Goal: Transaction & Acquisition: Purchase product/service

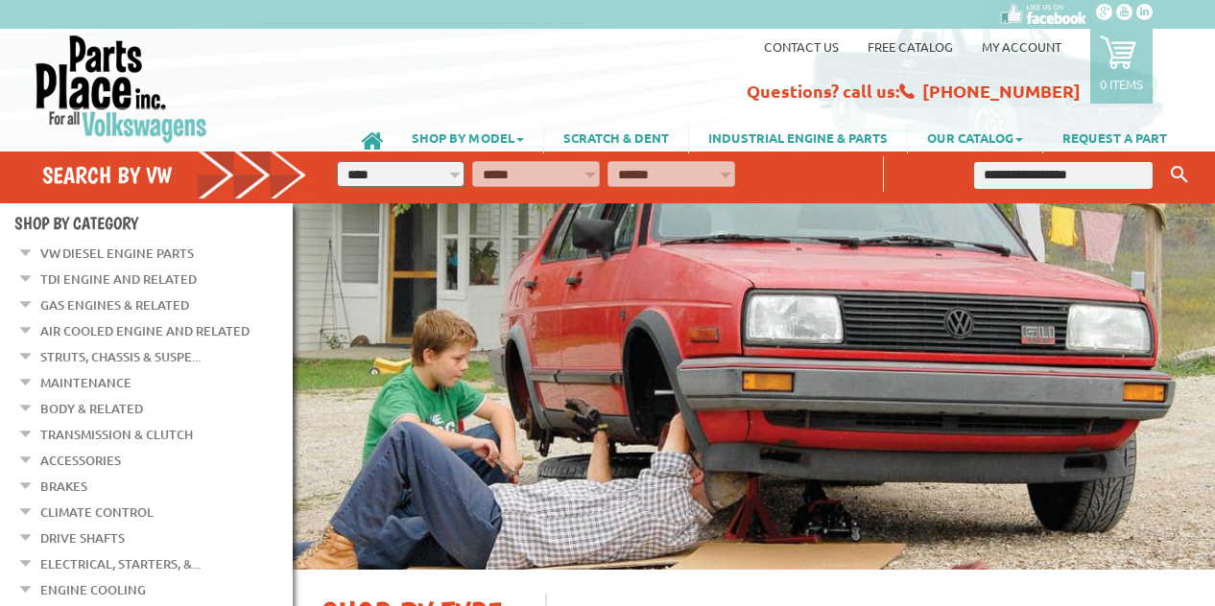
click at [1054, 178] on input "text" at bounding box center [1063, 175] width 178 height 27
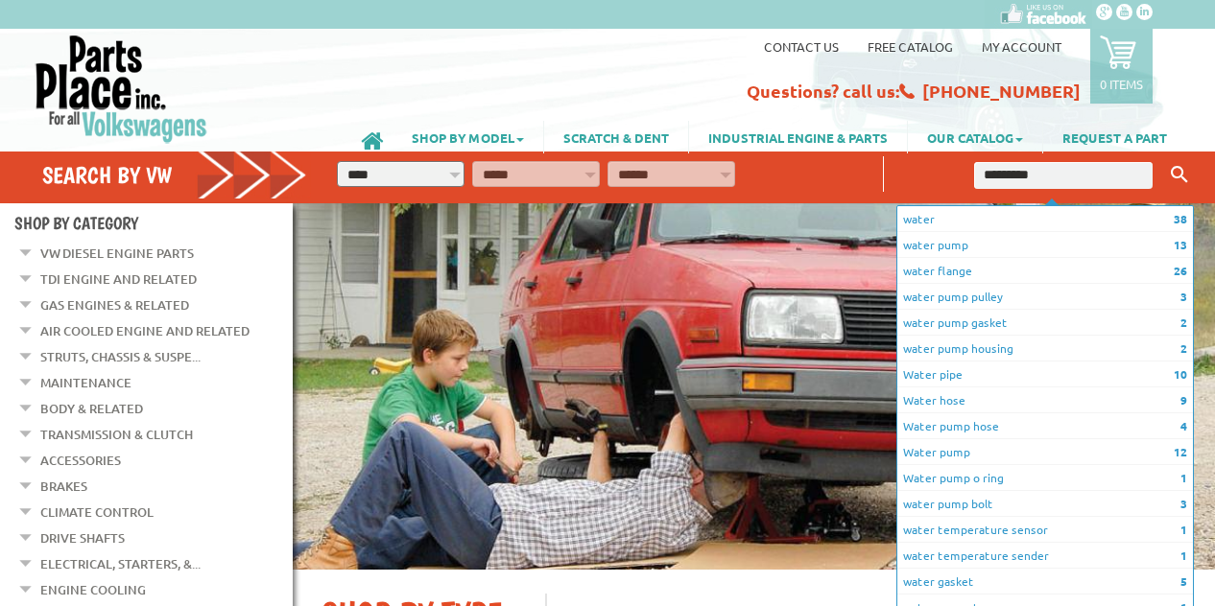
type input "**********"
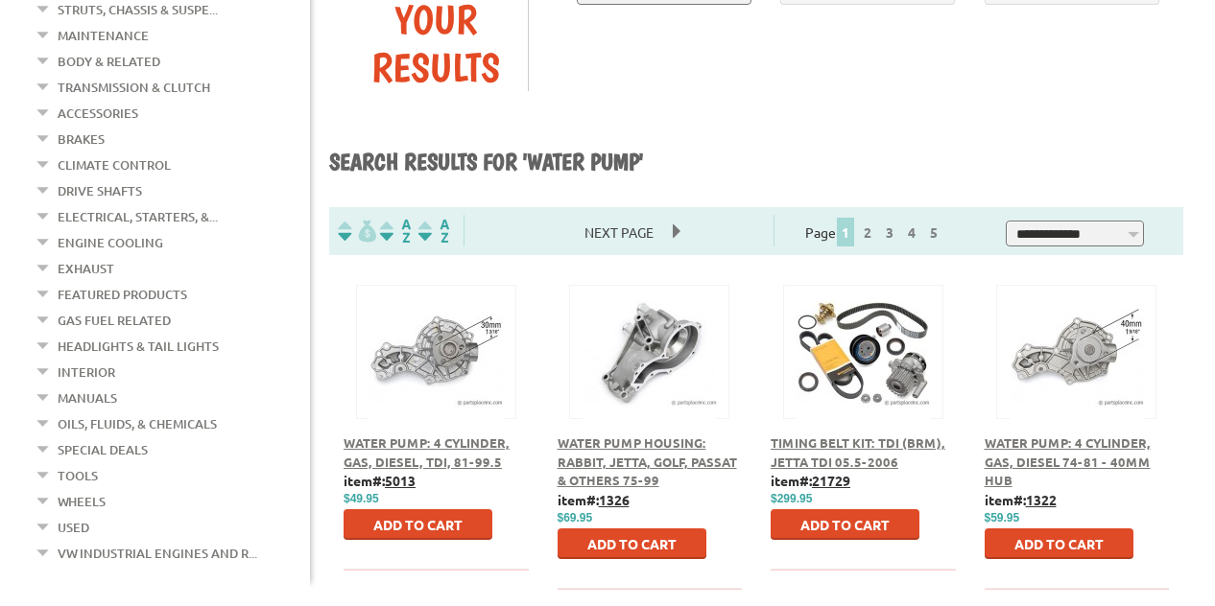
scroll to position [384, 0]
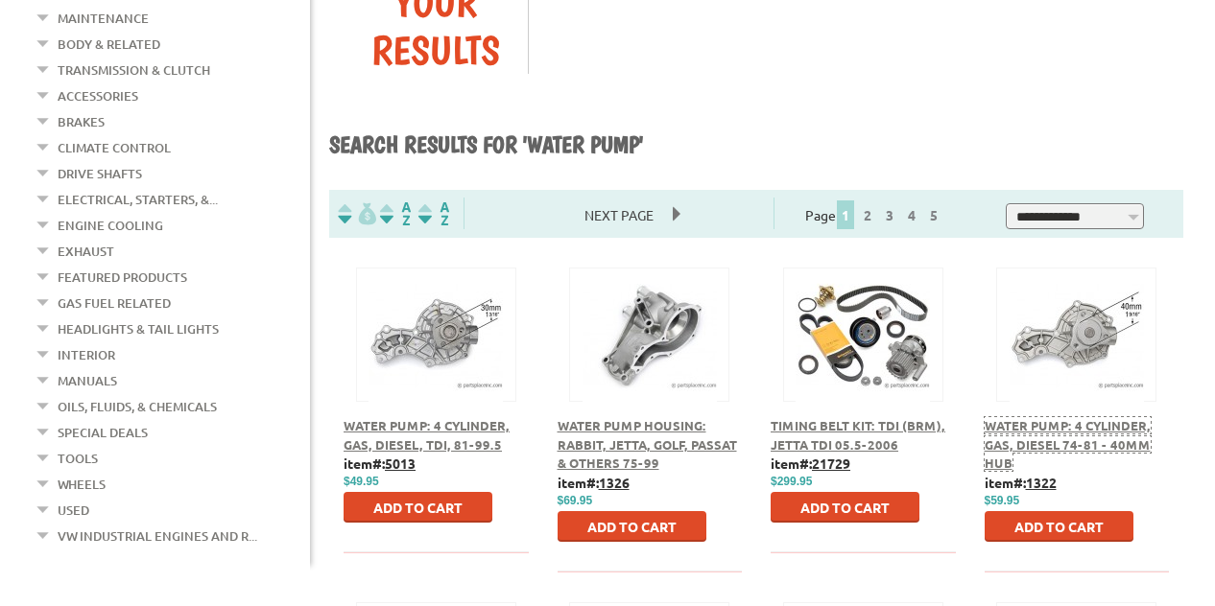
click at [1059, 417] on span "Water Pump: 4 Cylinder, Gas, Diesel 74-81 - 40mm Hub" at bounding box center [1067, 444] width 166 height 54
click at [416, 417] on span "Water Pump: 4 Cylinder, Gas, Diesel, TDI, 81-99.5" at bounding box center [426, 435] width 166 height 36
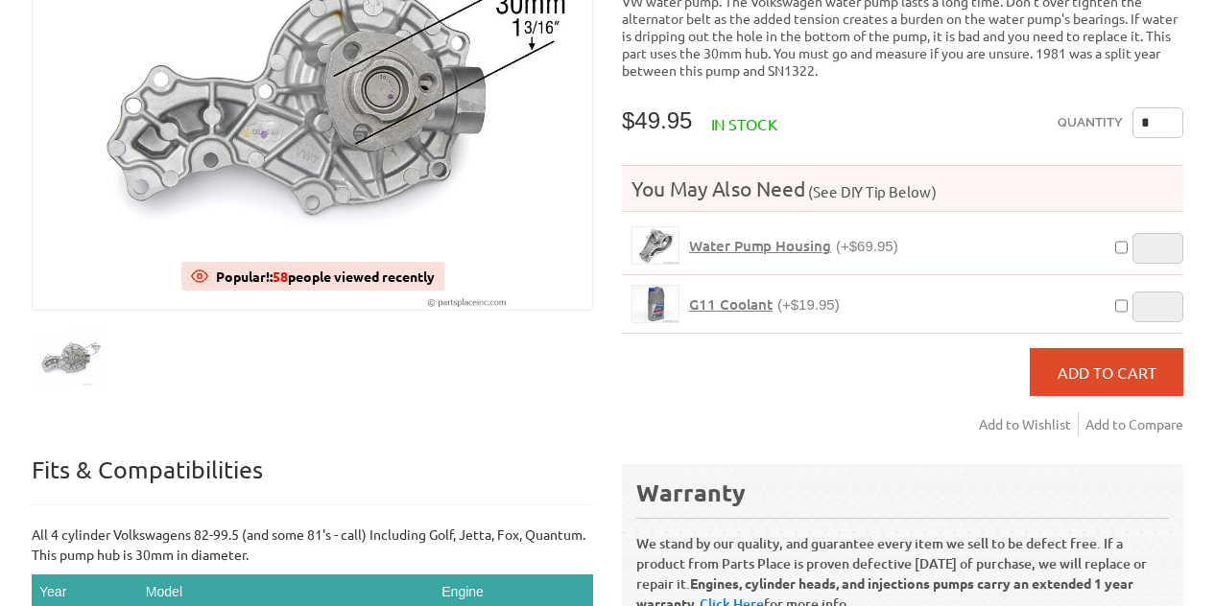
scroll to position [384, 0]
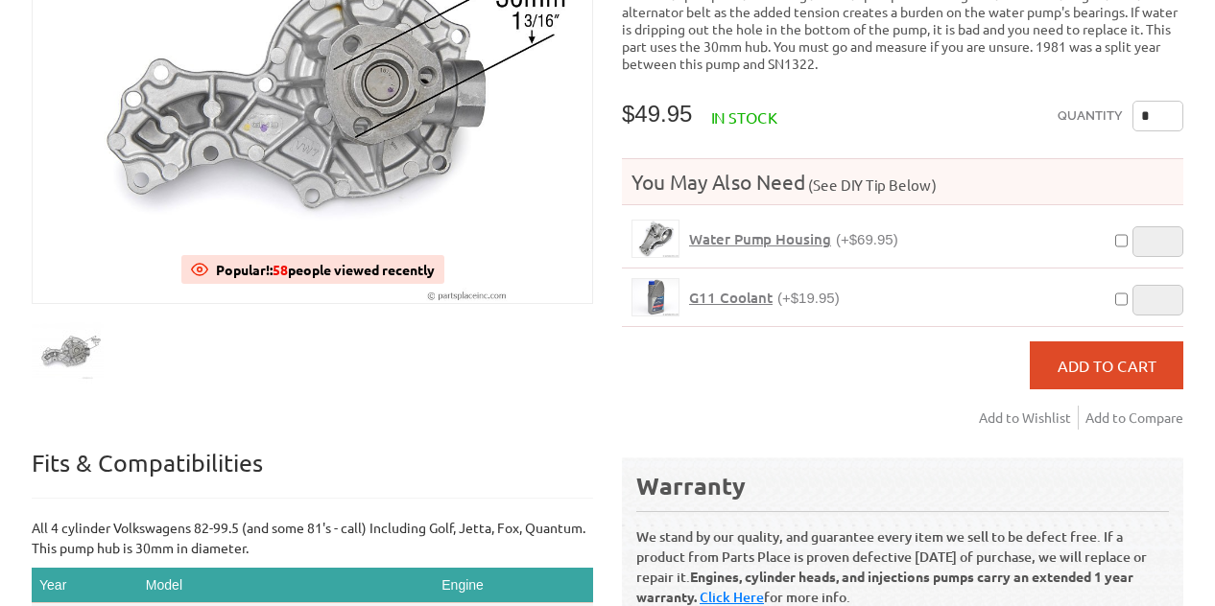
click at [1156, 109] on input "*" at bounding box center [1157, 116] width 51 height 31
type input "*"
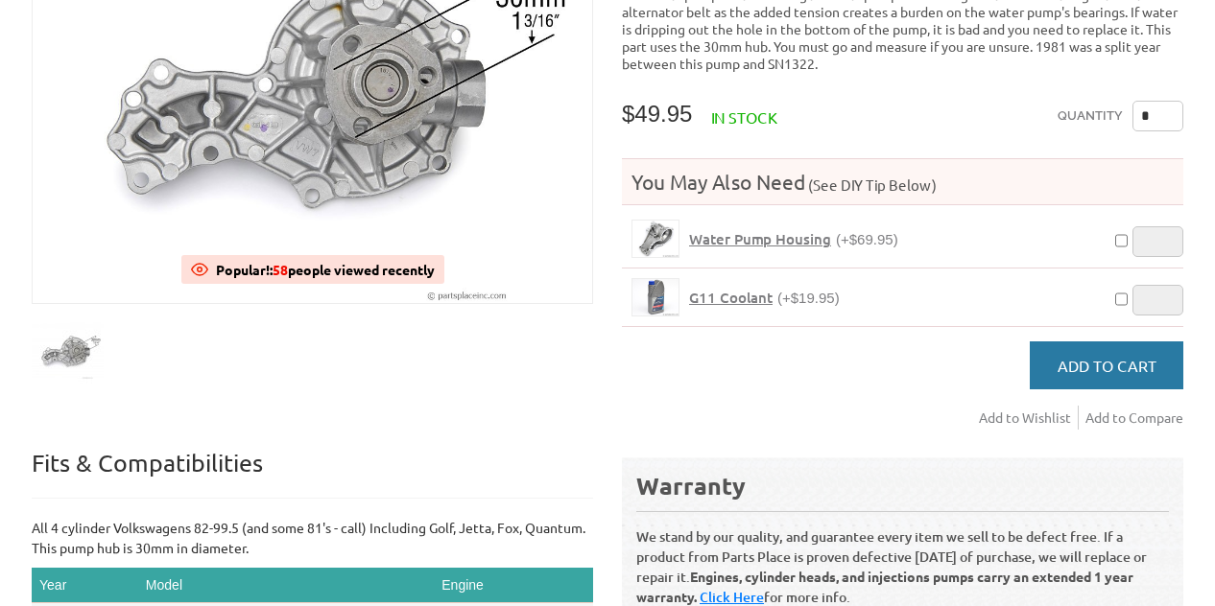
click at [1109, 356] on span "Add to Cart" at bounding box center [1106, 365] width 99 height 19
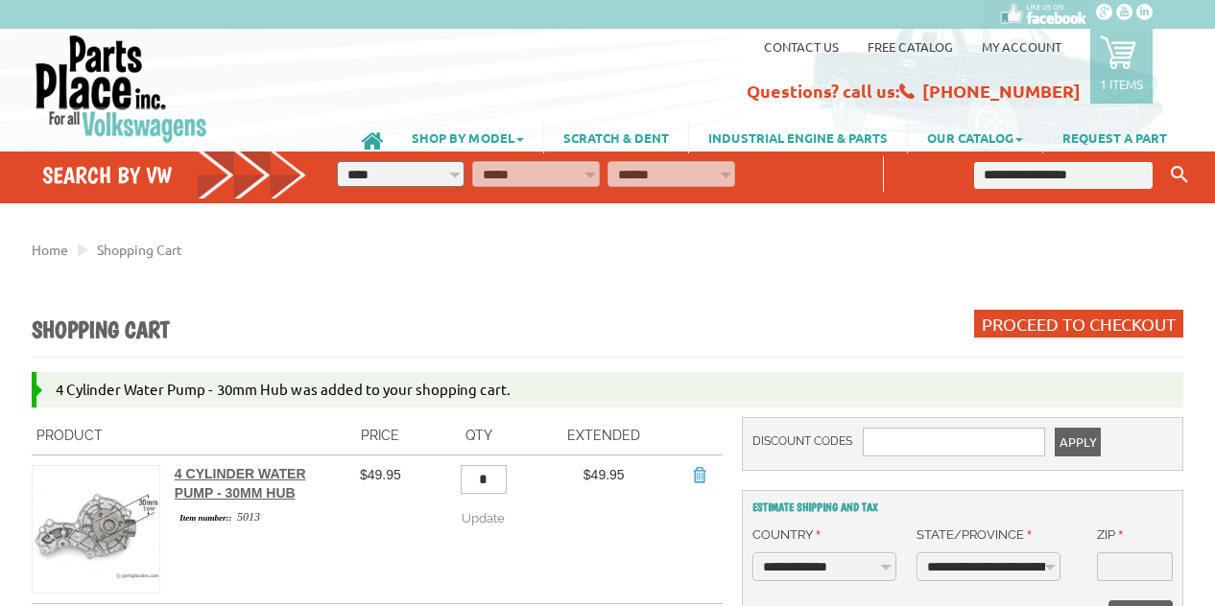
click at [1084, 178] on input "text" at bounding box center [1063, 175] width 178 height 27
click at [1165, 159] on button "Keyword Search" at bounding box center [1179, 175] width 29 height 32
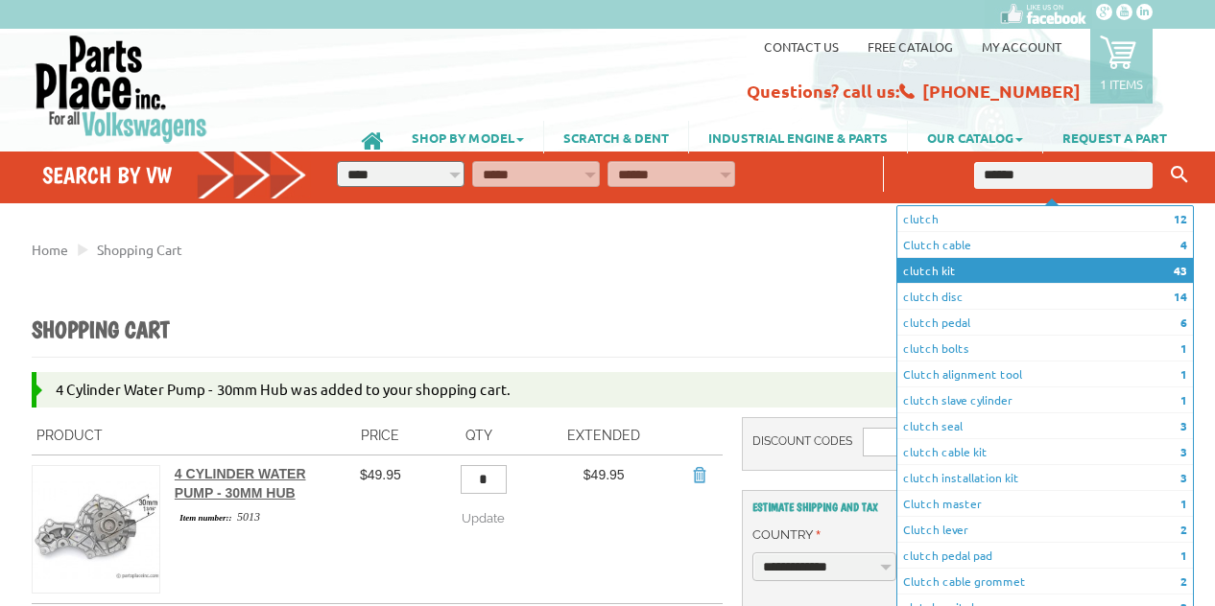
click at [967, 272] on li "43 clutch kit" at bounding box center [1045, 271] width 296 height 26
type input "**********"
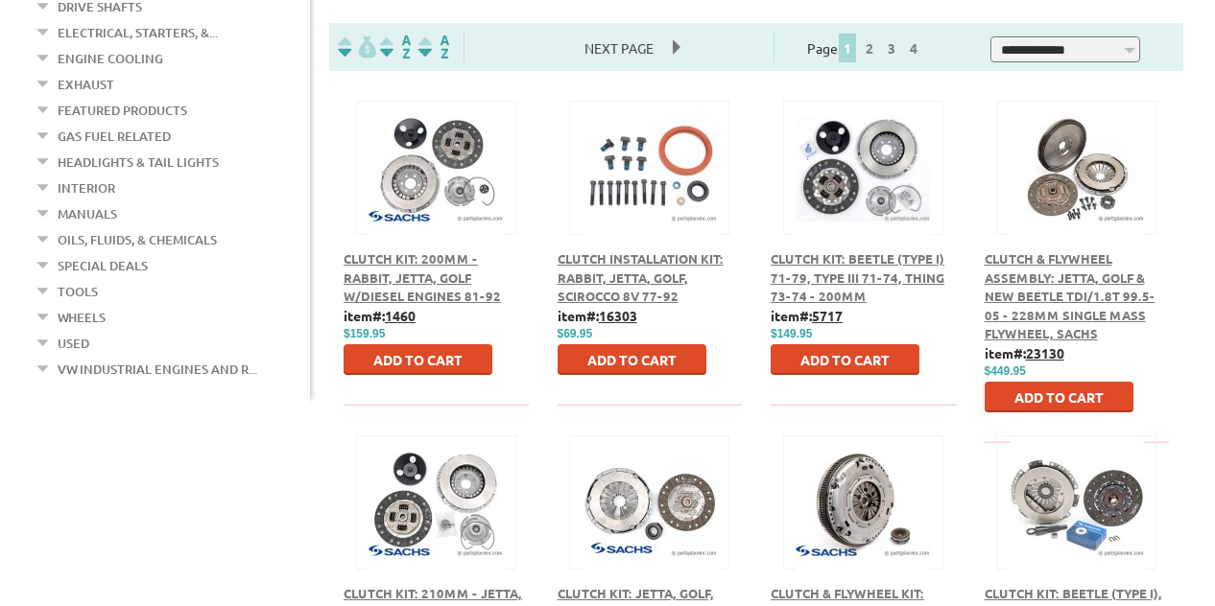
scroll to position [576, 0]
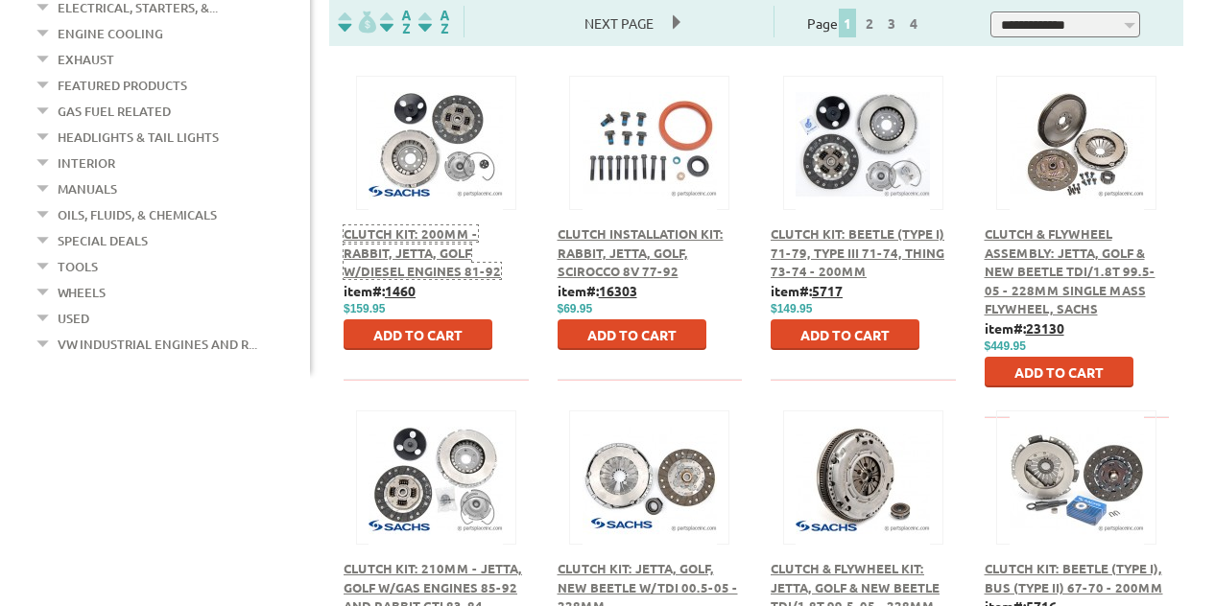
click at [401, 225] on span "Clutch Kit: 200mm - Rabbit, Jetta, Golf w/Diesel engines 81-92" at bounding box center [421, 252] width 157 height 54
click at [431, 326] on span "Add to Cart" at bounding box center [417, 334] width 89 height 17
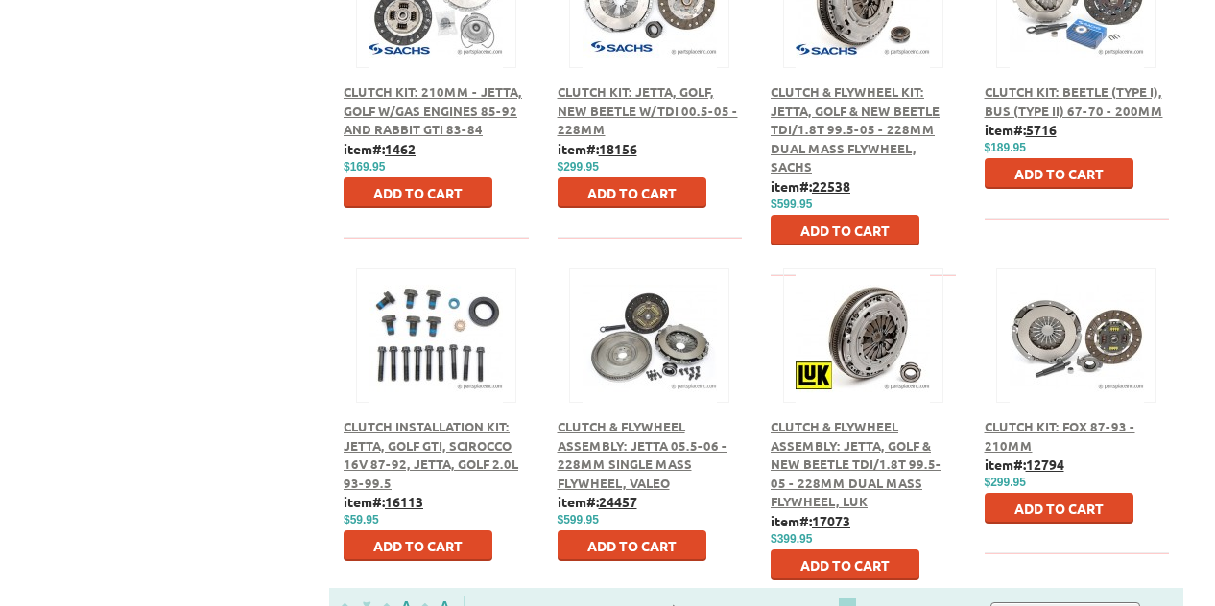
scroll to position [1247, 0]
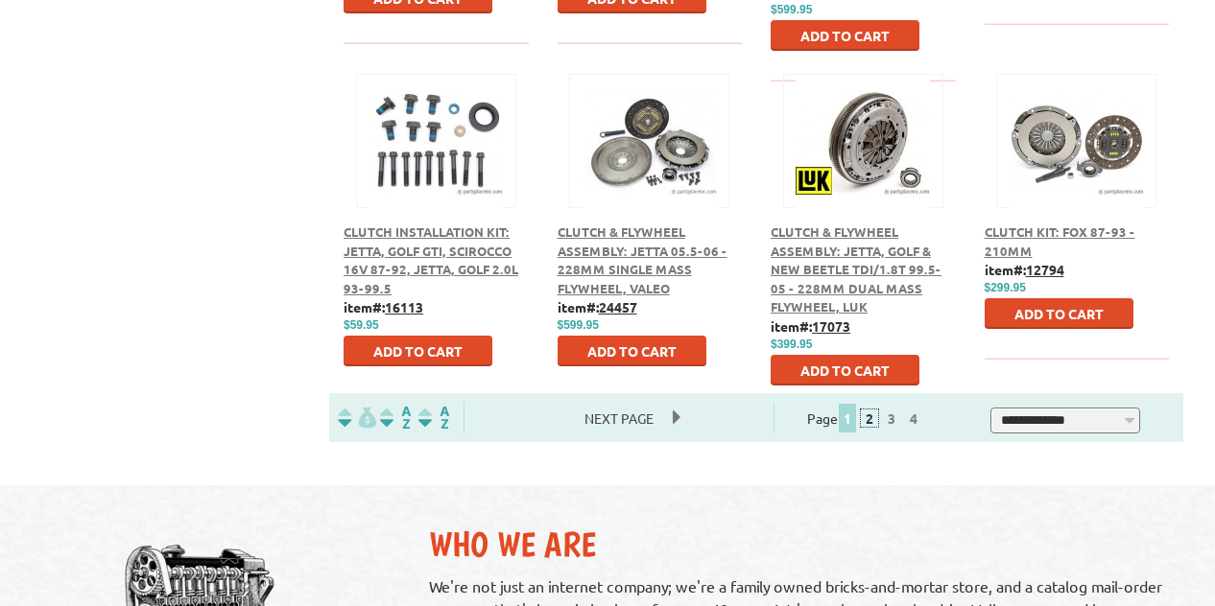
click at [878, 410] on link "2" at bounding box center [869, 418] width 17 height 17
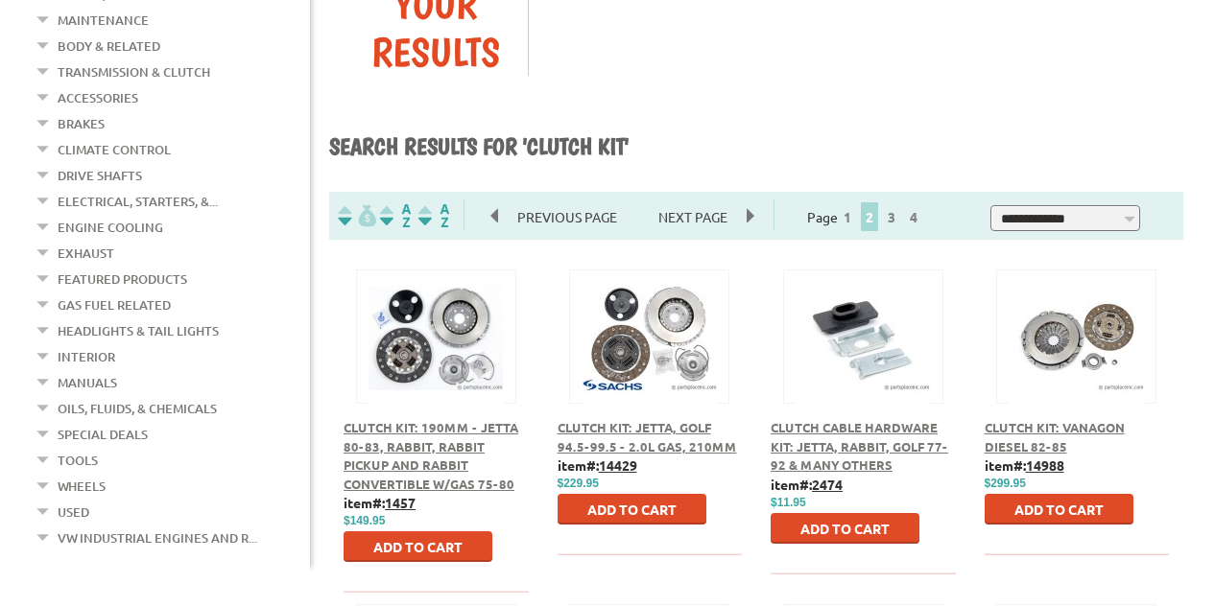
scroll to position [384, 0]
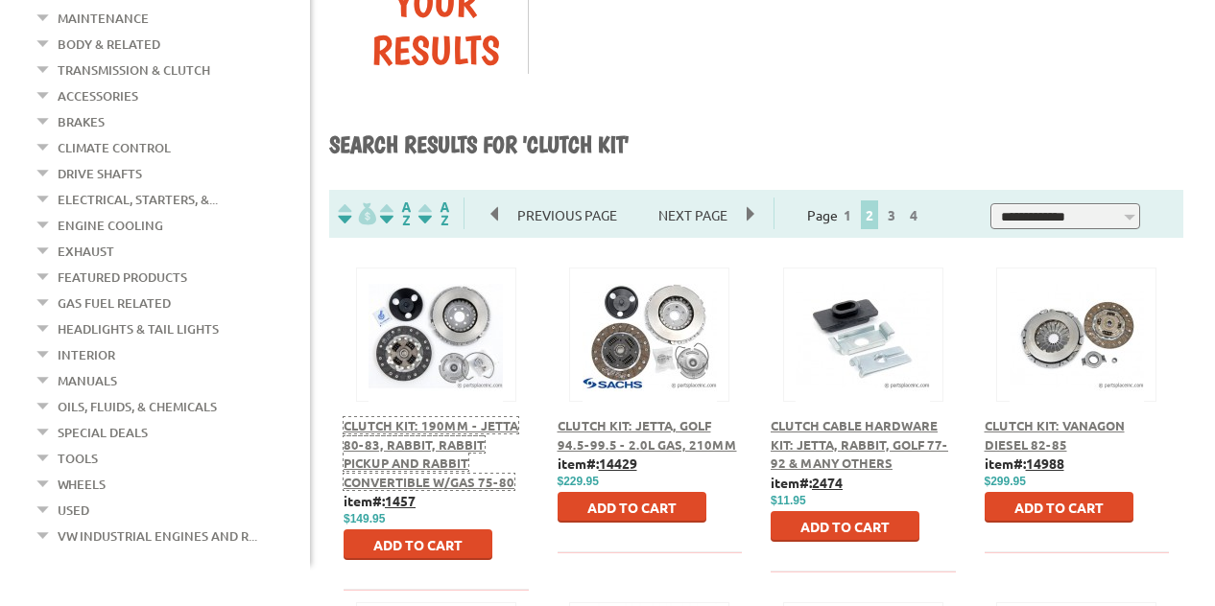
click at [399, 429] on span "Clutch Kit: 190MM - Jetta 80-83, Rabbit, Rabbit Pickup and Rabbit Convertible w…" at bounding box center [430, 453] width 175 height 73
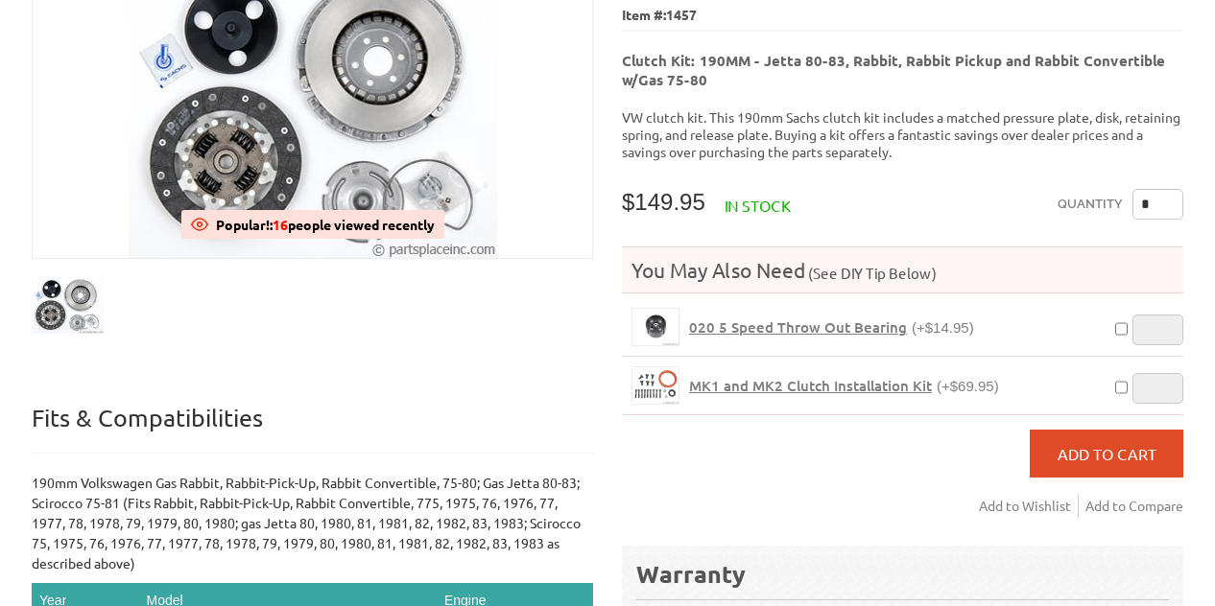
scroll to position [288, 0]
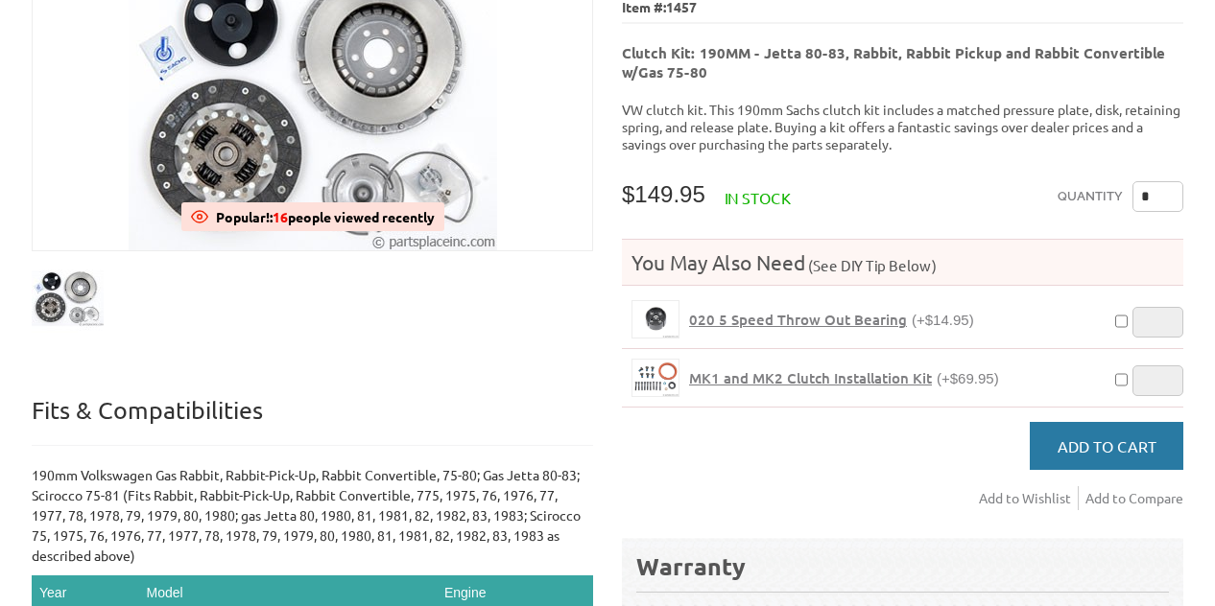
click at [1127, 437] on span "Add to Cart" at bounding box center [1106, 446] width 99 height 19
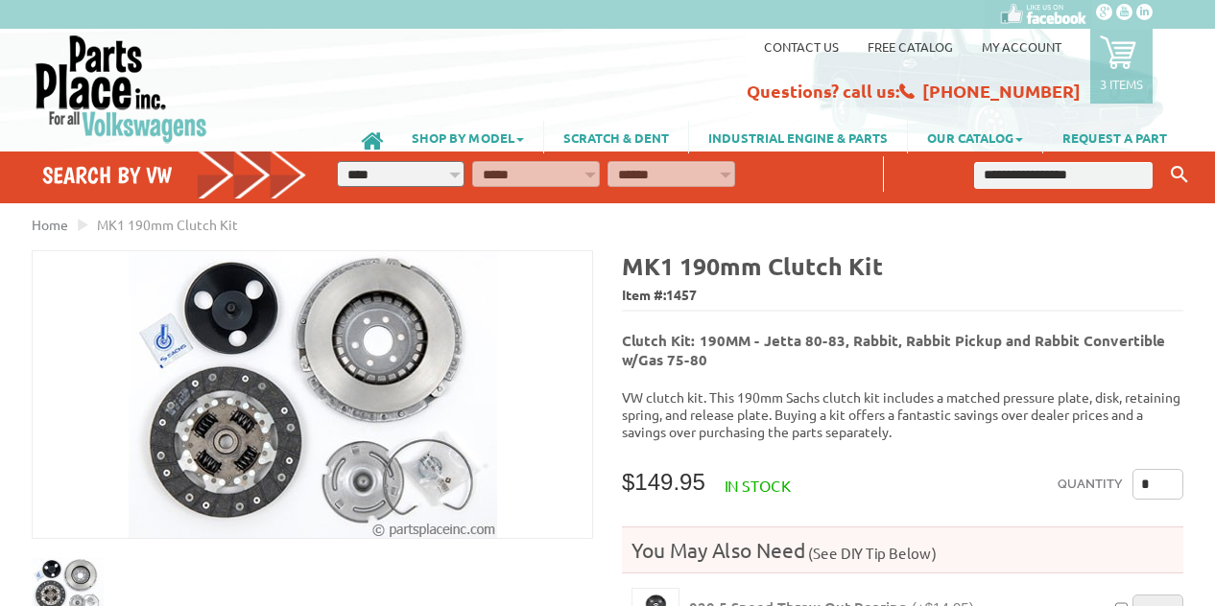
scroll to position [288, 0]
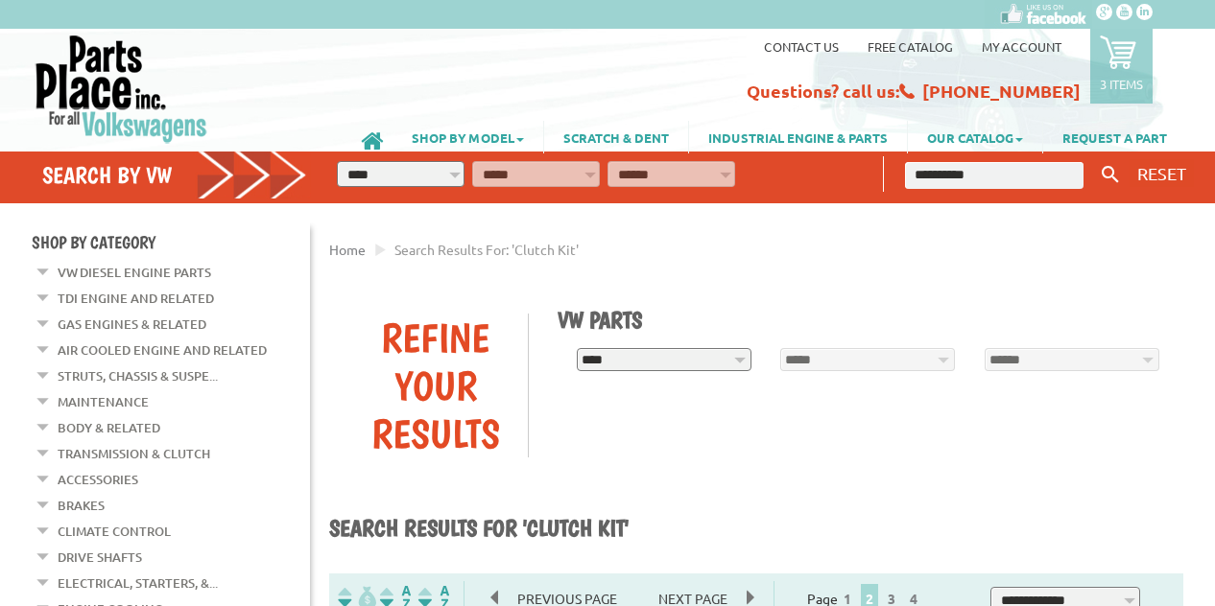
scroll to position [384, 0]
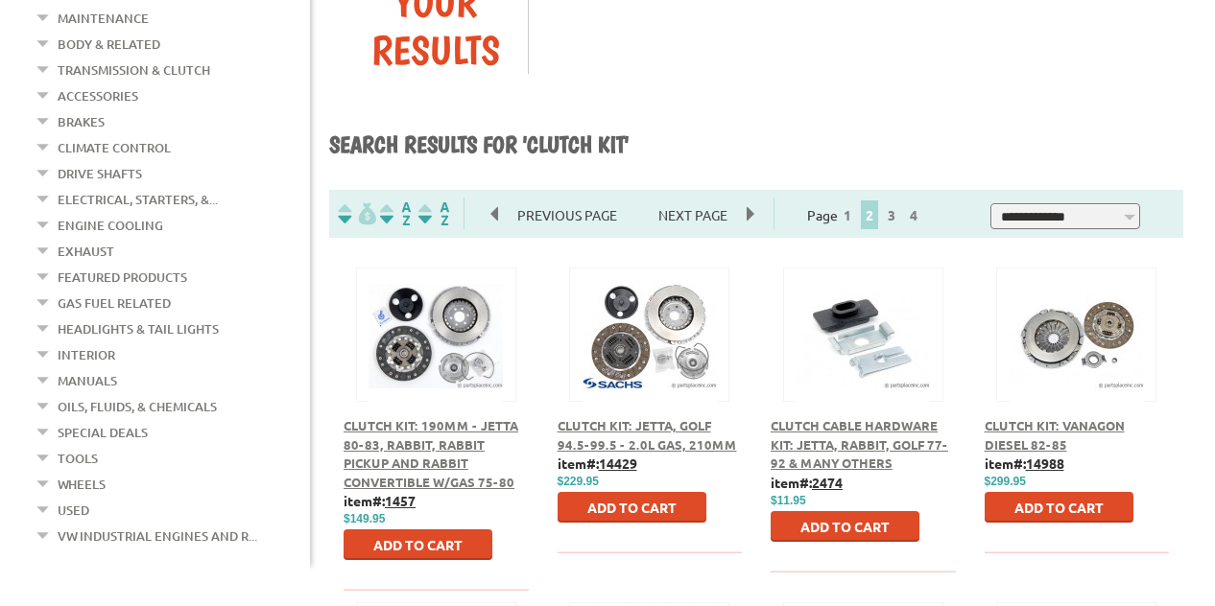
click at [429, 536] on span "Add to Cart" at bounding box center [417, 544] width 89 height 17
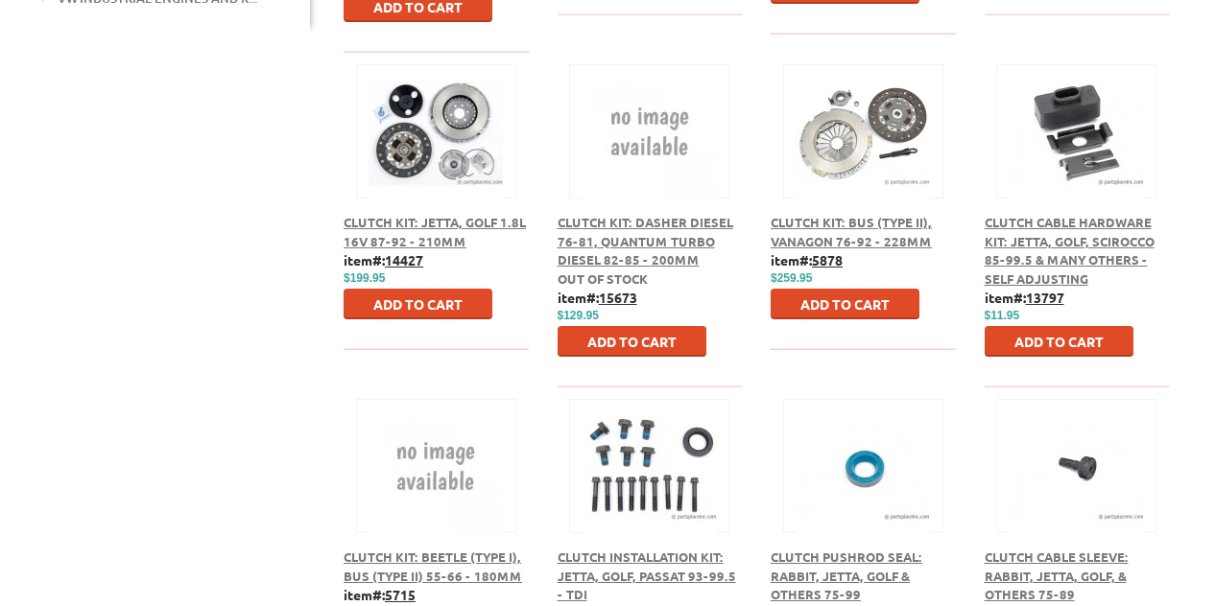
scroll to position [1151, 0]
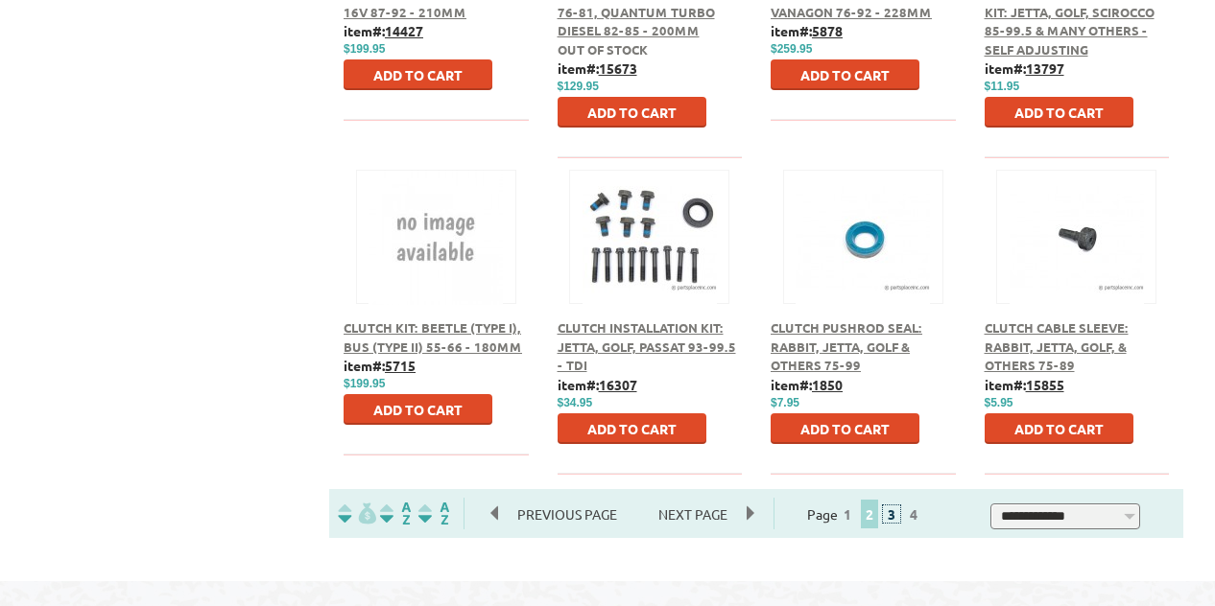
click at [900, 506] on link "3" at bounding box center [891, 514] width 17 height 17
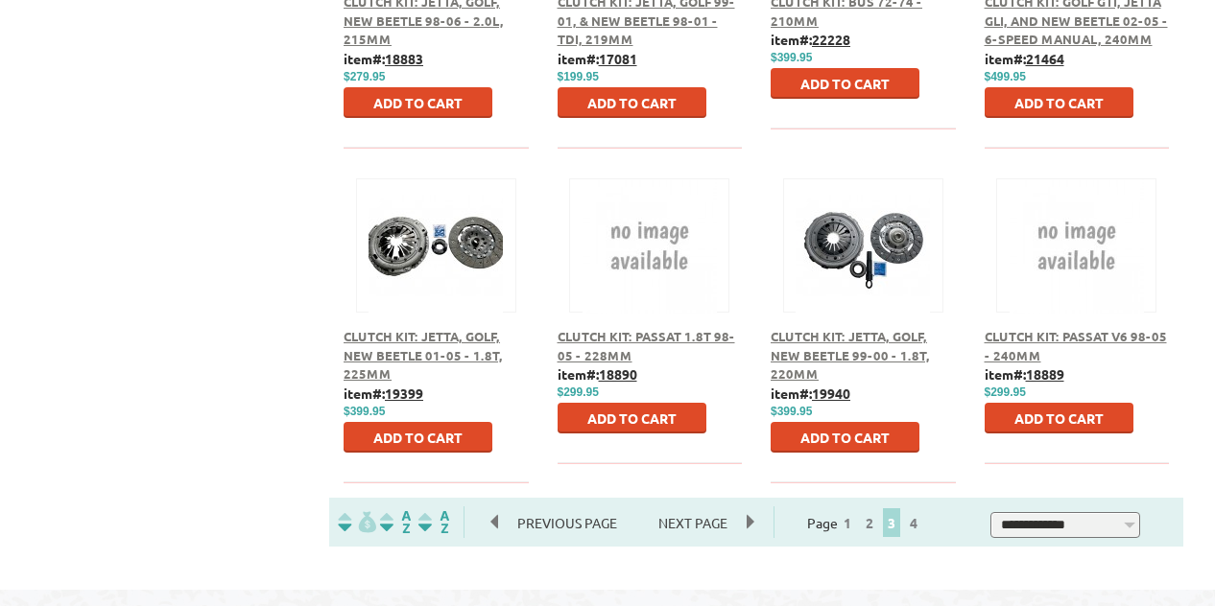
scroll to position [1151, 0]
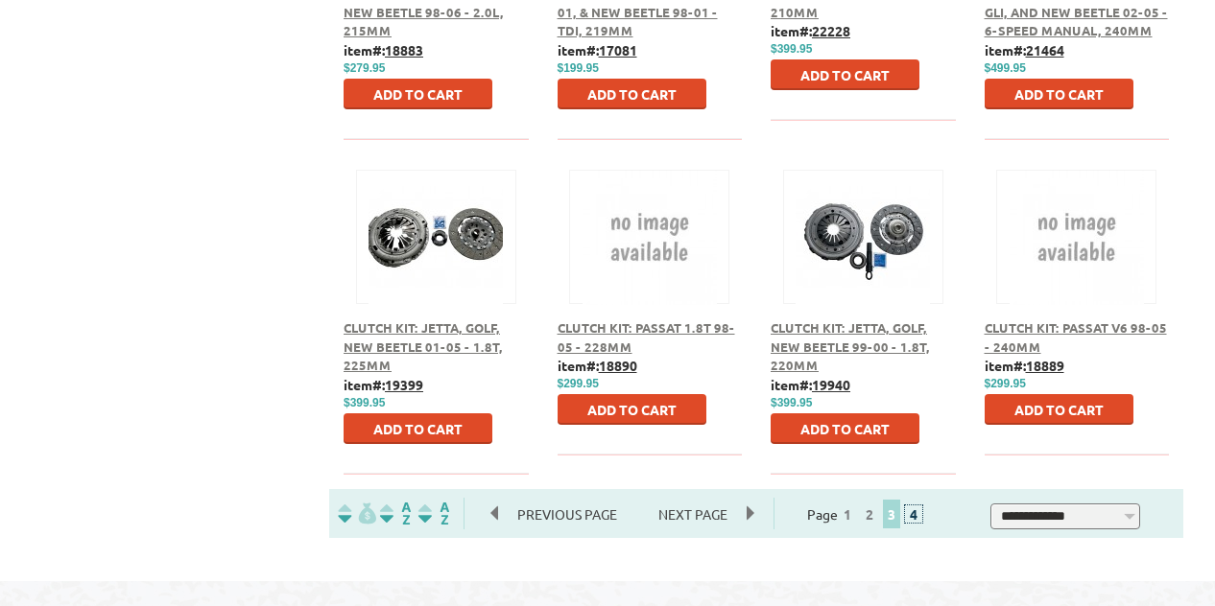
click at [922, 506] on link "4" at bounding box center [913, 514] width 17 height 17
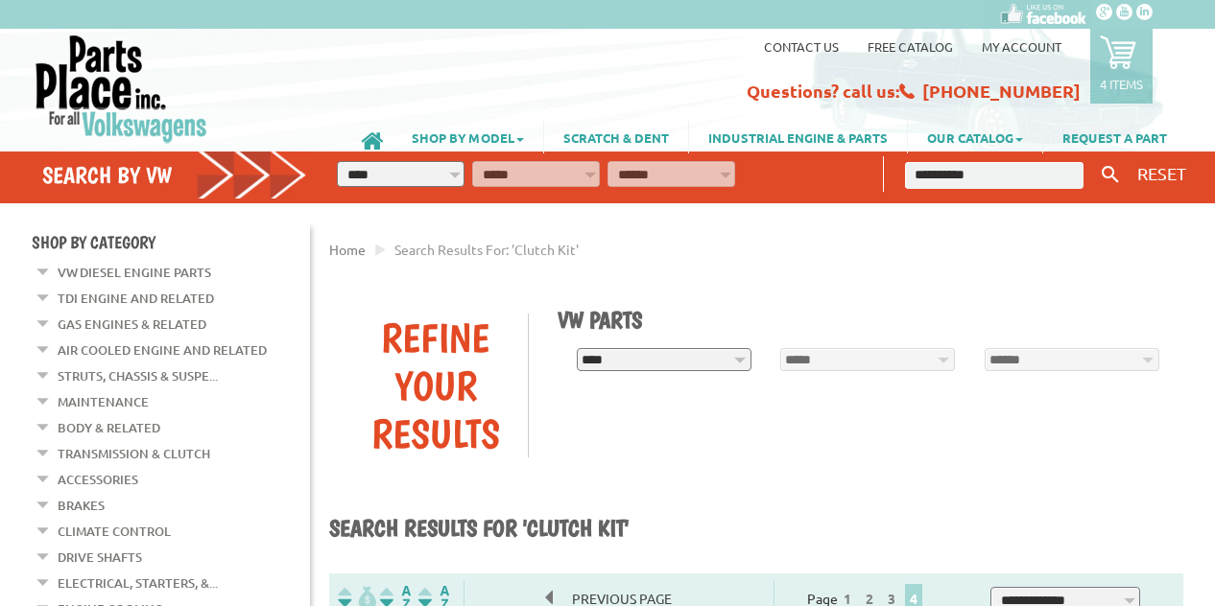
click at [1116, 64] on icon at bounding box center [1118, 52] width 36 height 36
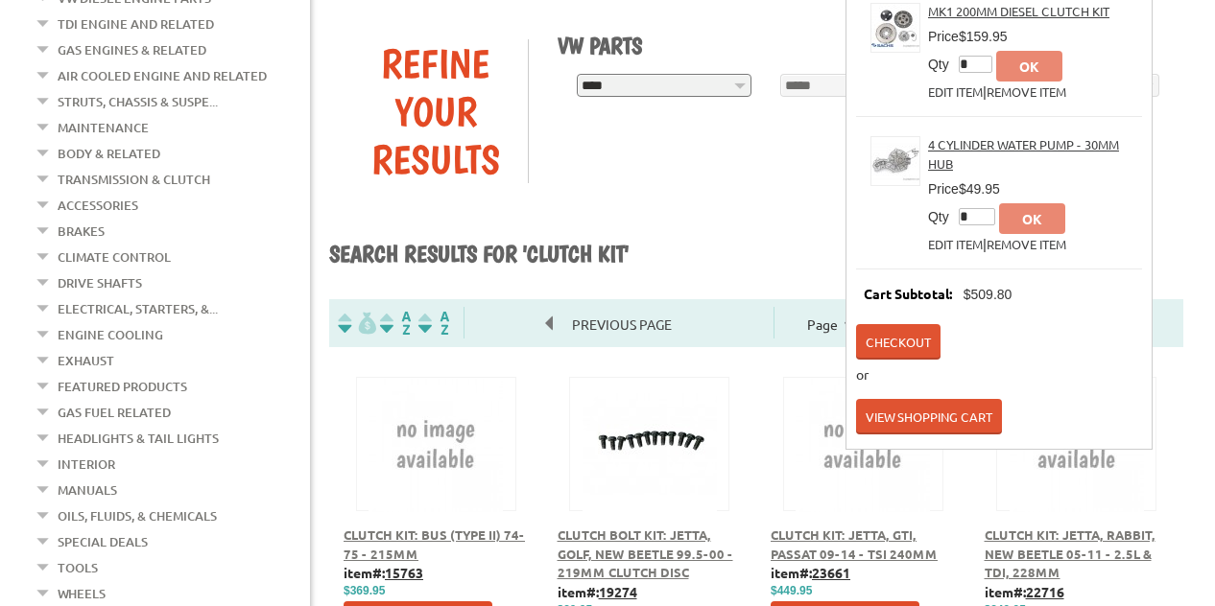
scroll to position [288, 0]
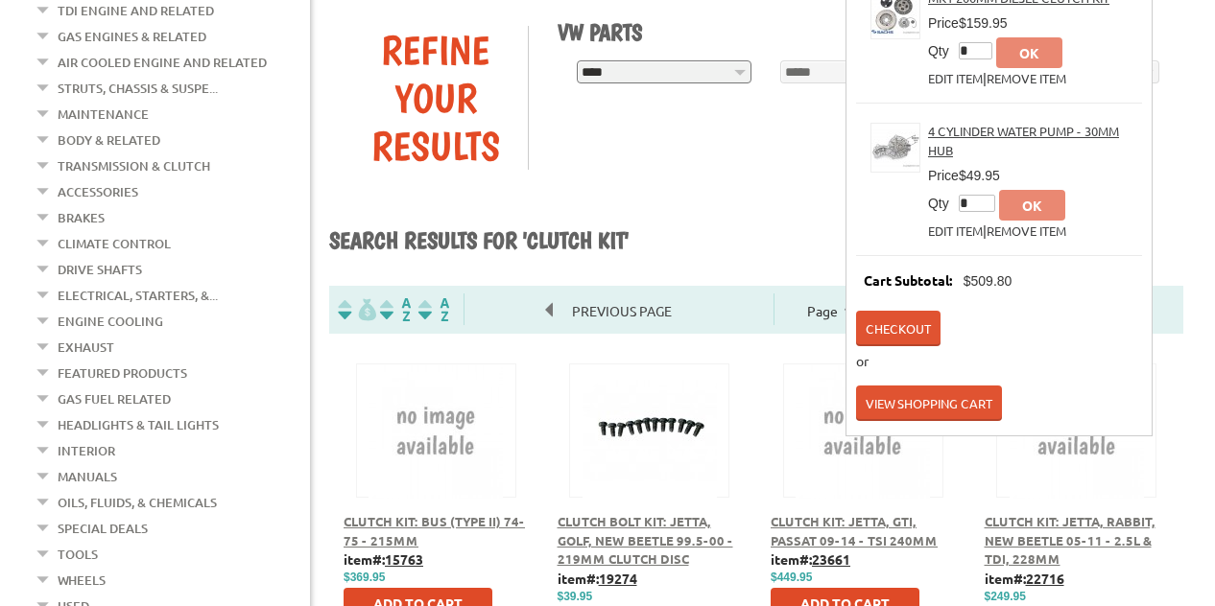
click at [949, 394] on link "View Shopping Cart" at bounding box center [929, 404] width 146 height 36
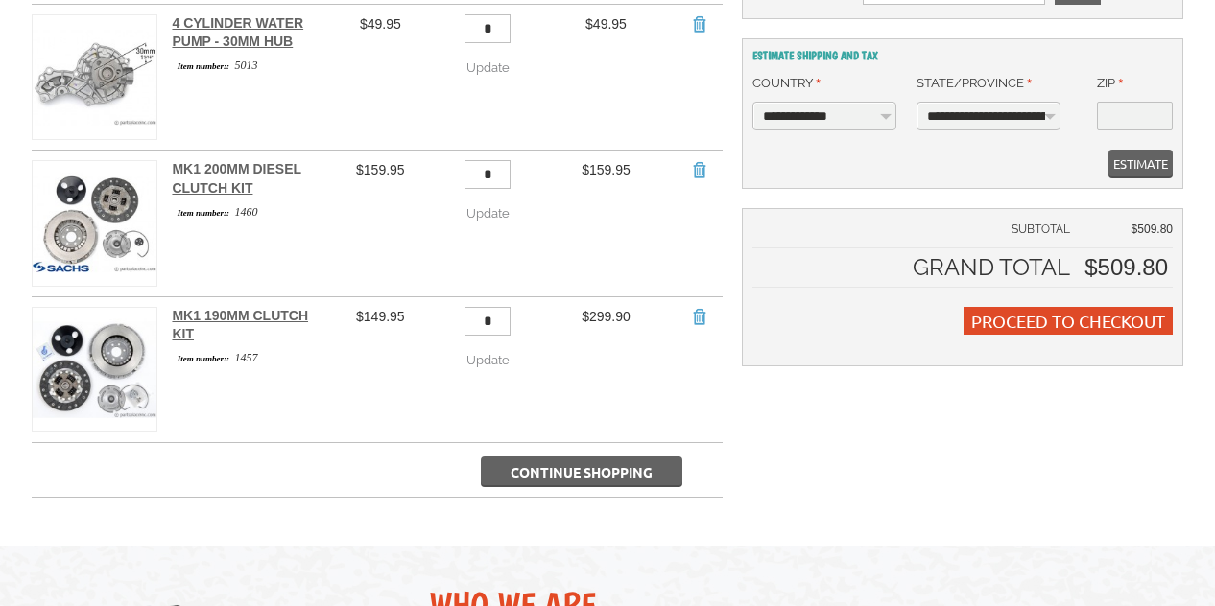
scroll to position [384, 0]
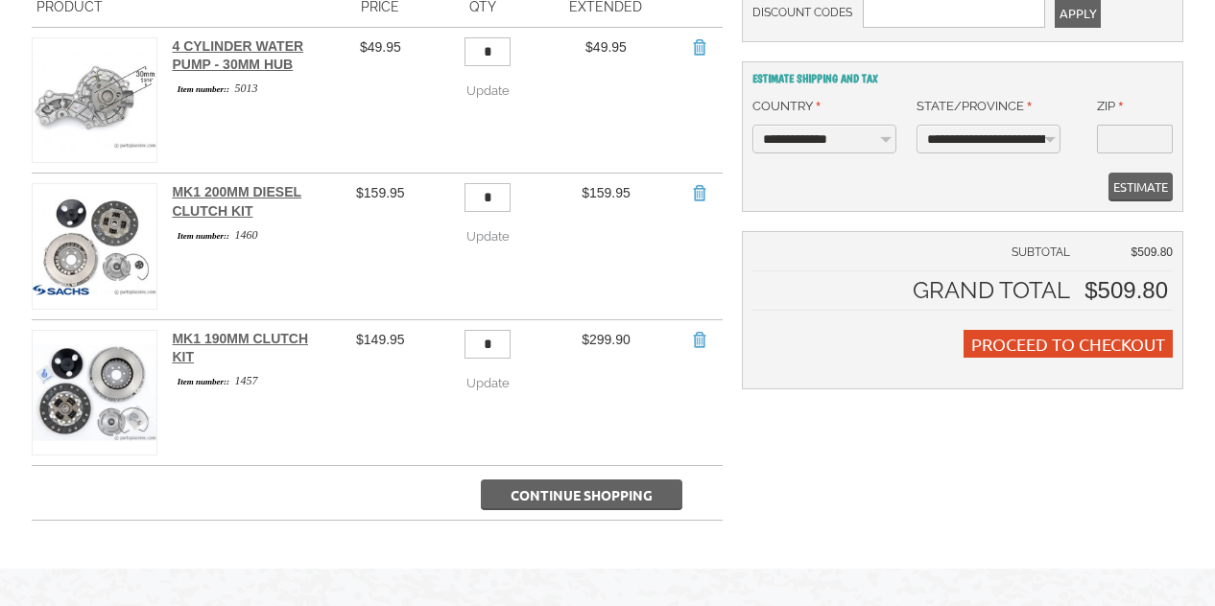
click at [495, 341] on input "*" at bounding box center [487, 344] width 46 height 29
type input "*"
click button "Update" at bounding box center [0, 0] width 0 height 0
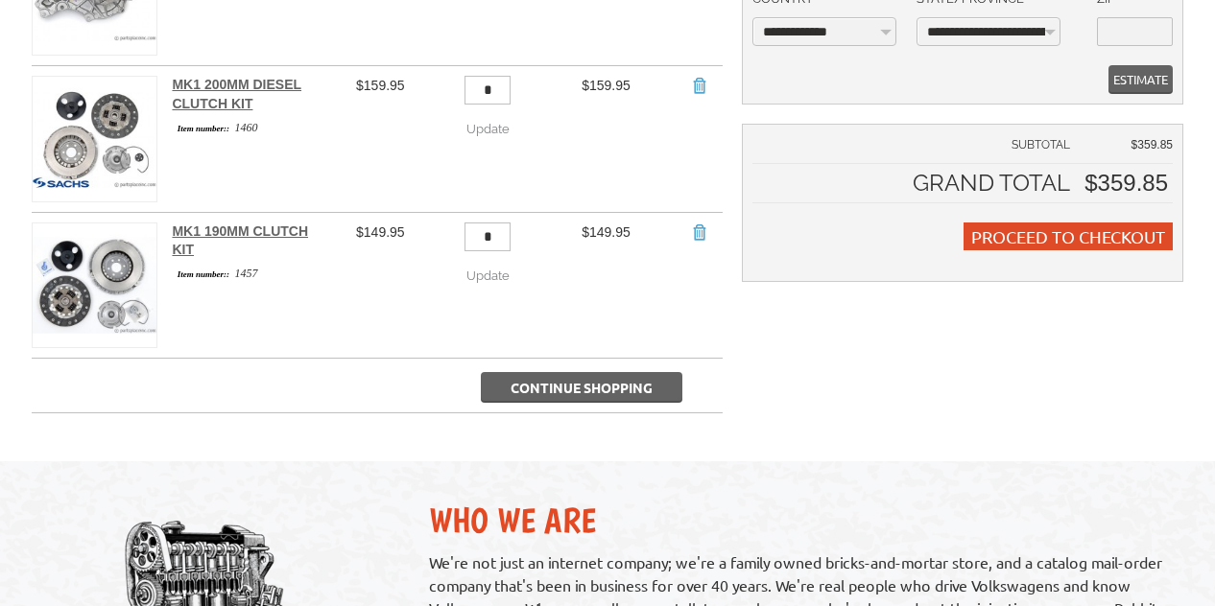
scroll to position [384, 0]
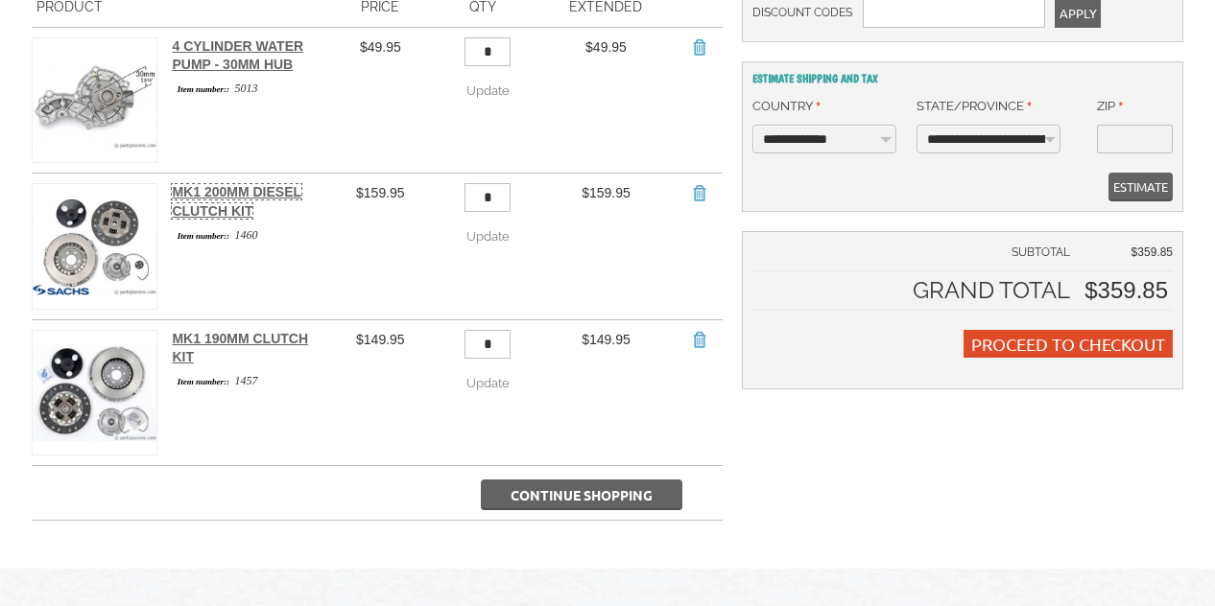
click at [232, 202] on link "MK1 200mm Diesel Clutch Kit" at bounding box center [237, 201] width 130 height 35
click at [230, 338] on link "MK1 190mm Clutch Kit" at bounding box center [240, 348] width 136 height 35
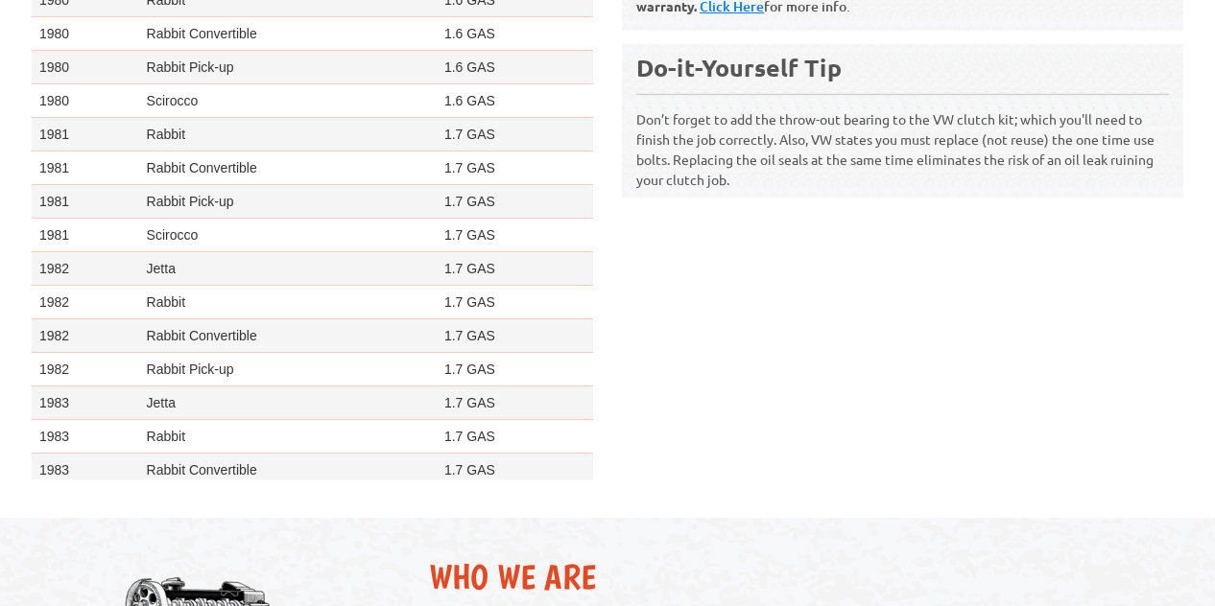
scroll to position [556, 0]
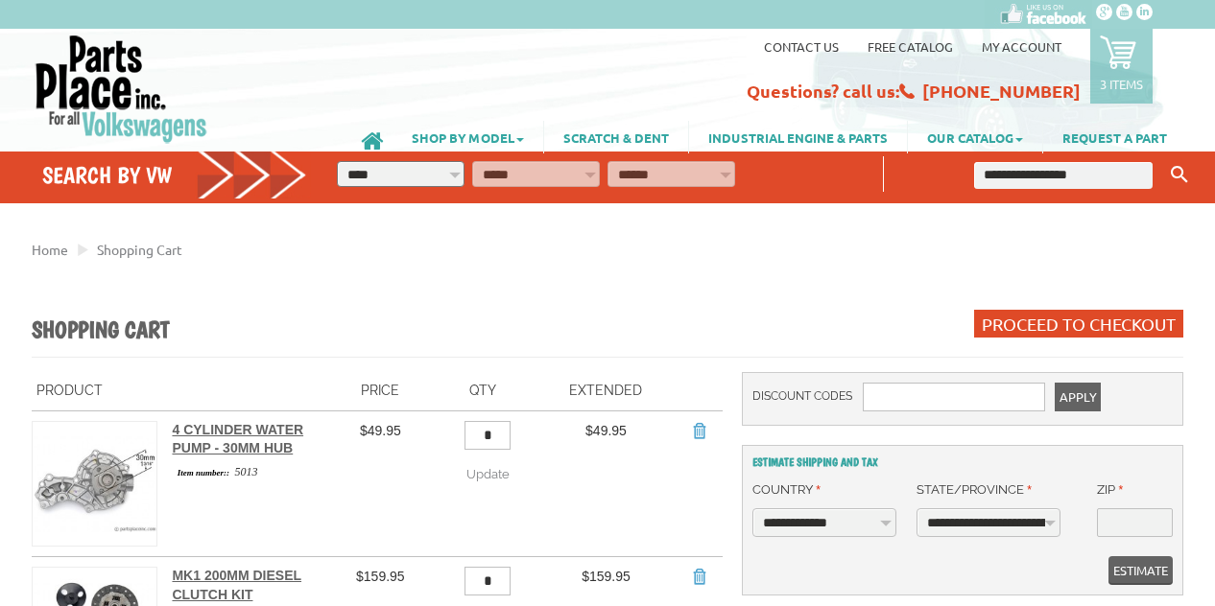
scroll to position [384, 0]
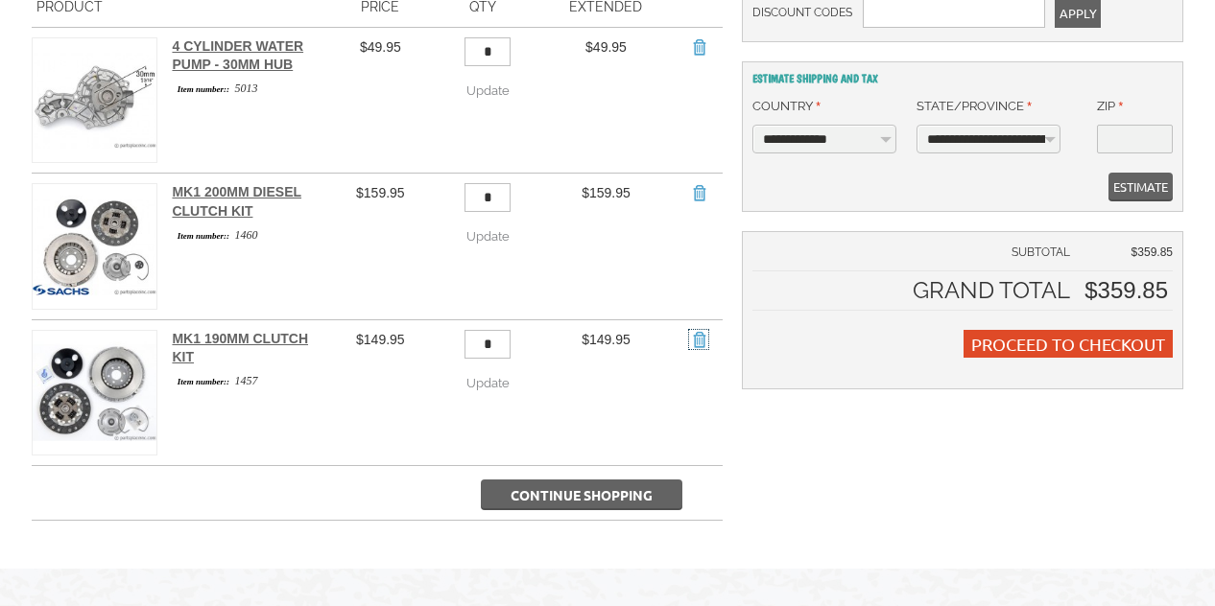
click at [697, 330] on link "Remove Item" at bounding box center [698, 339] width 19 height 19
